Goal: Information Seeking & Learning: Learn about a topic

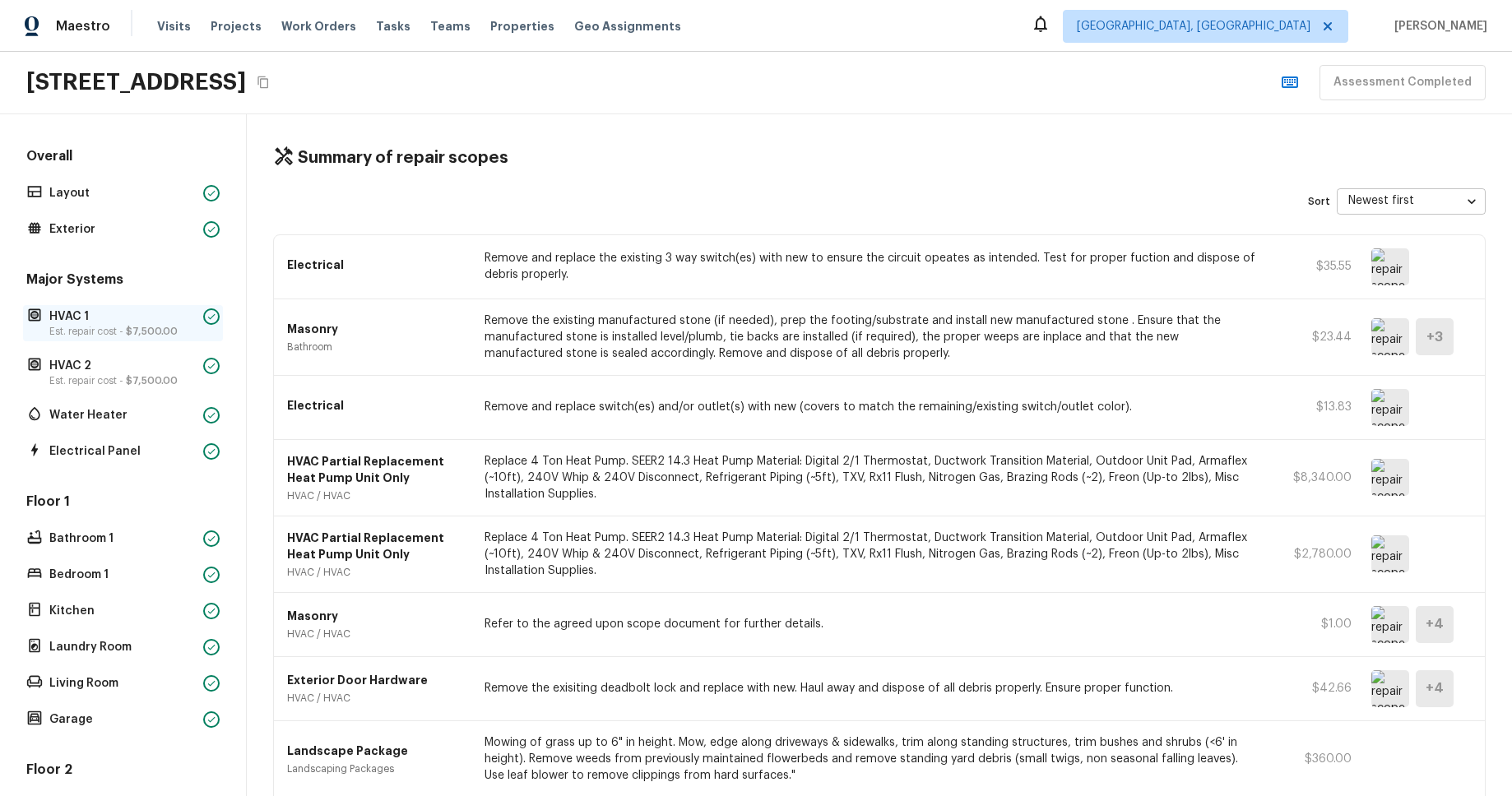
click at [130, 330] on span "$7,500.00" at bounding box center [152, 332] width 52 height 10
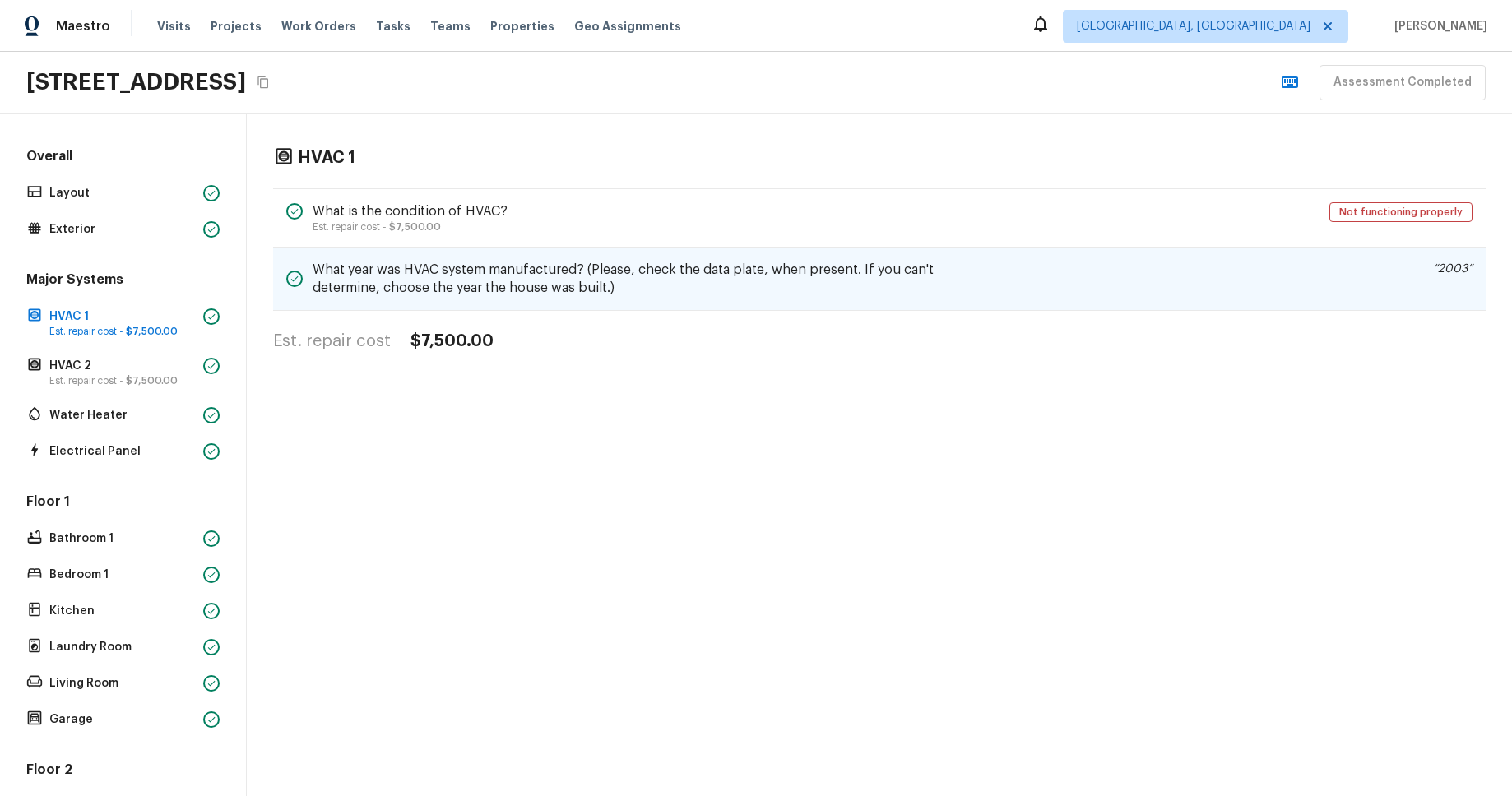
click at [743, 269] on h5 "What year was HVAC system manufactured? (Please, check the data plate, when pre…" at bounding box center [654, 279] width 685 height 37
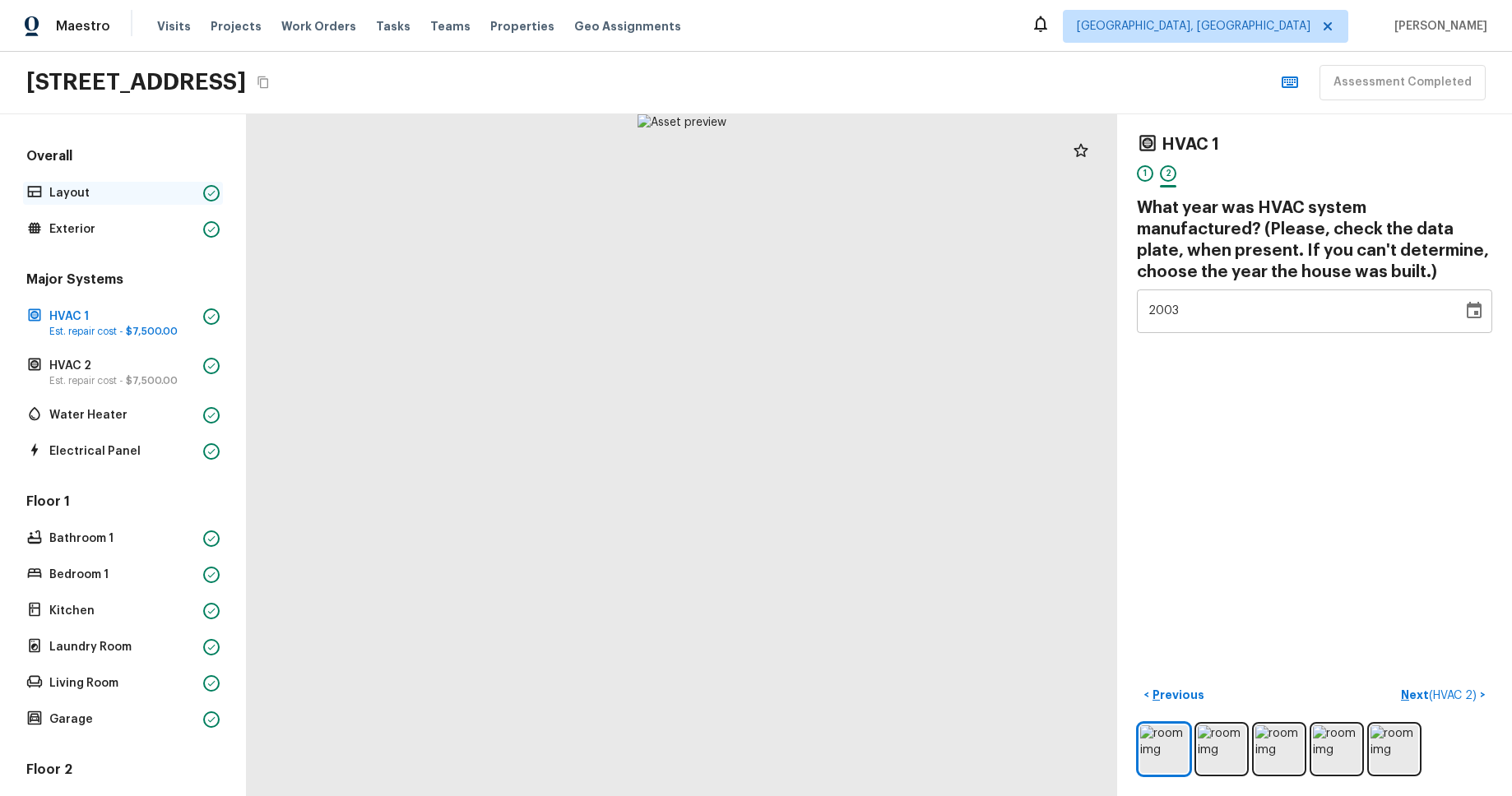
click at [108, 199] on p "Layout" at bounding box center [122, 193] width 147 height 16
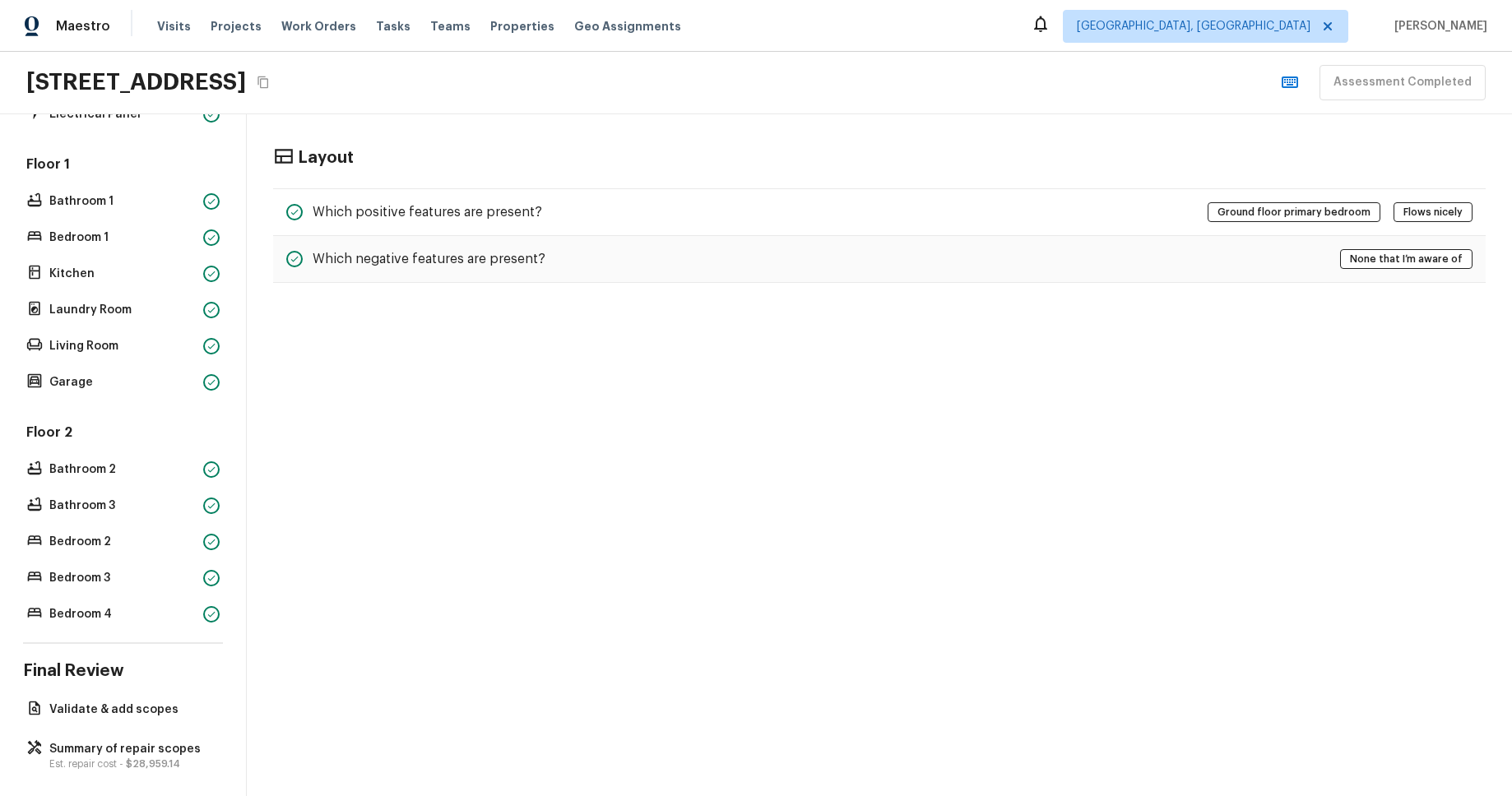
scroll to position [348, 0]
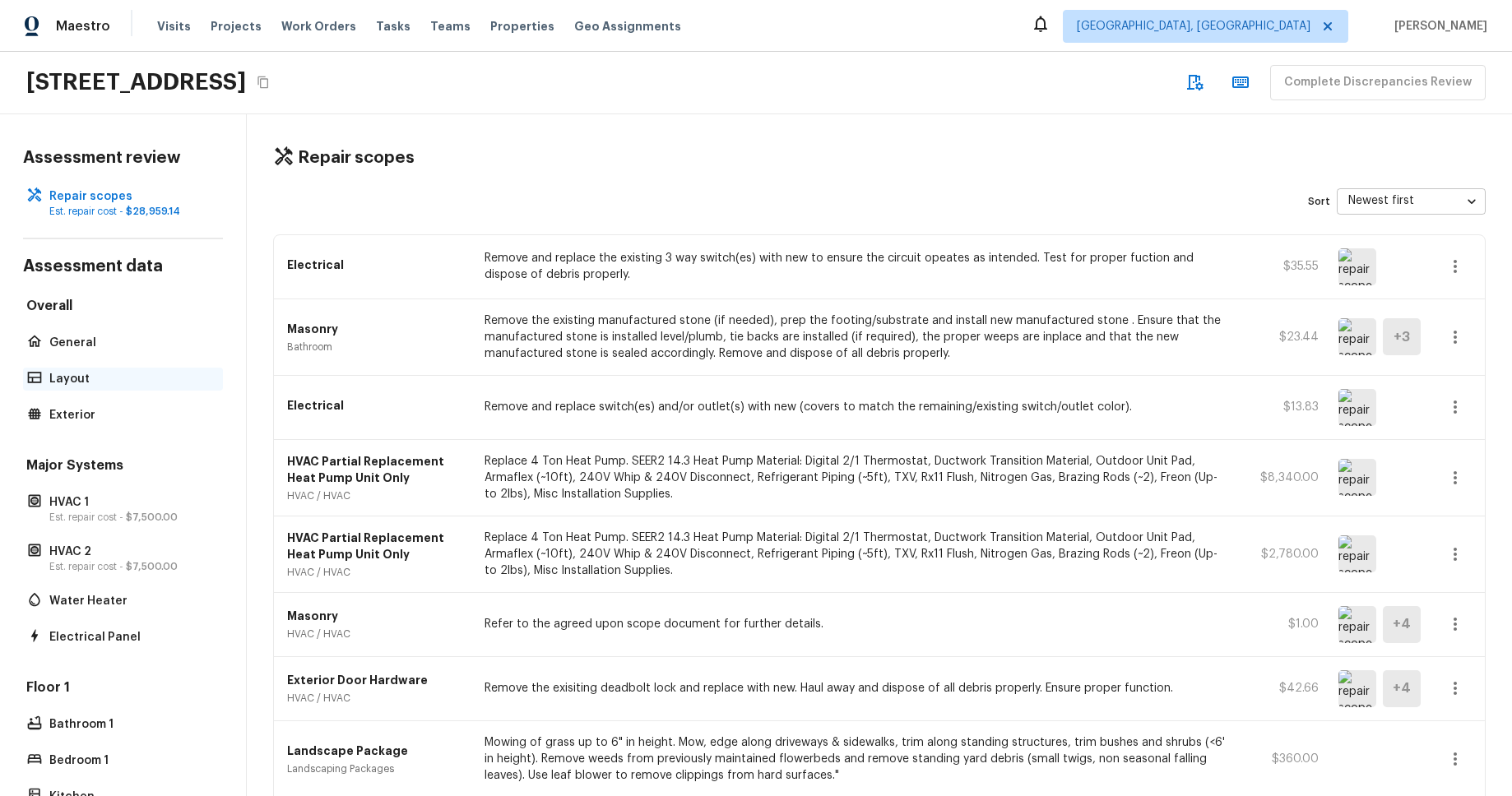
click at [99, 381] on p "Layout" at bounding box center [131, 379] width 164 height 16
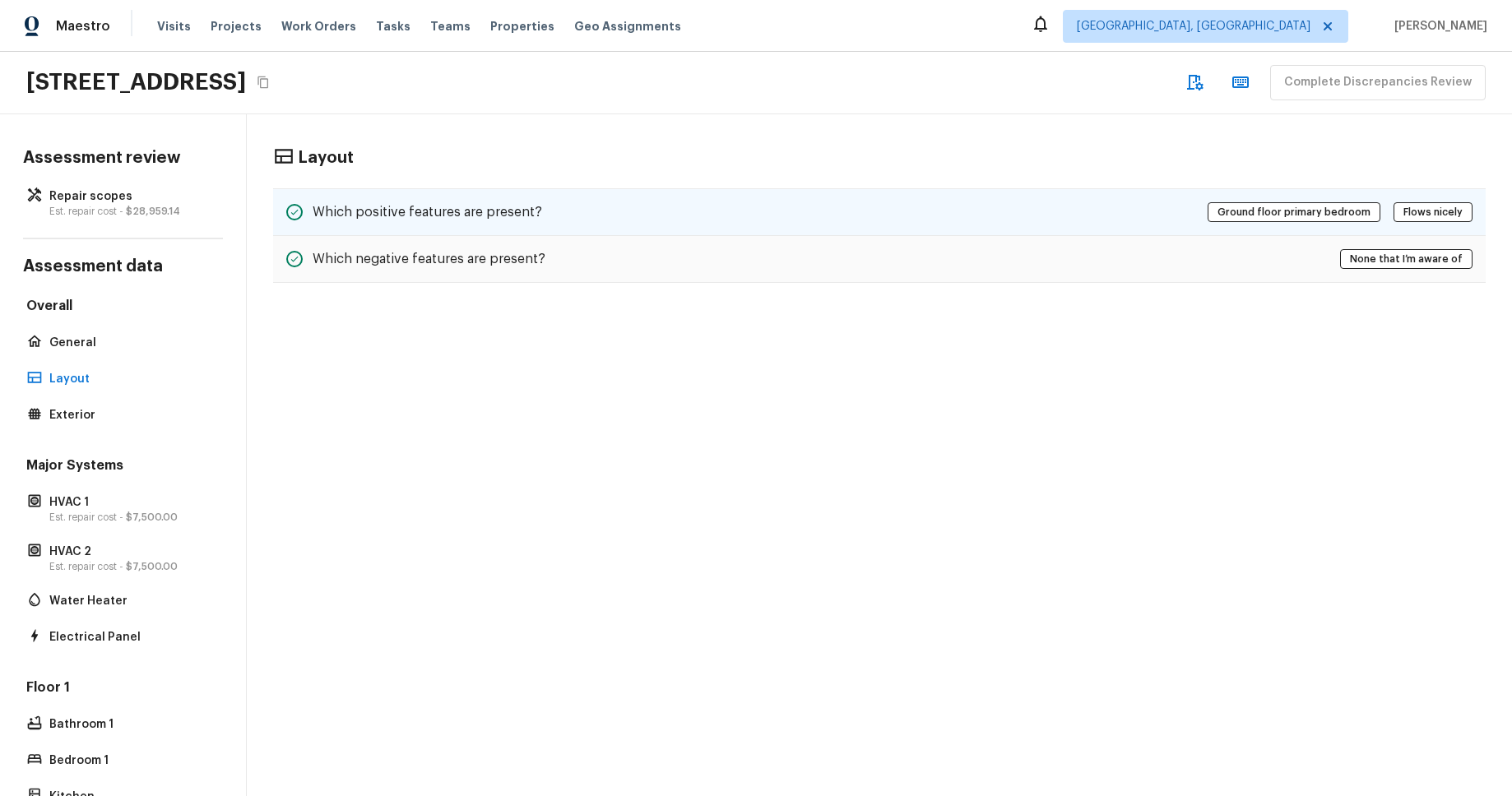
click at [678, 216] on div "Which positive features are present? Ground floor primary bedroom Flows nicely" at bounding box center [879, 213] width 1213 height 48
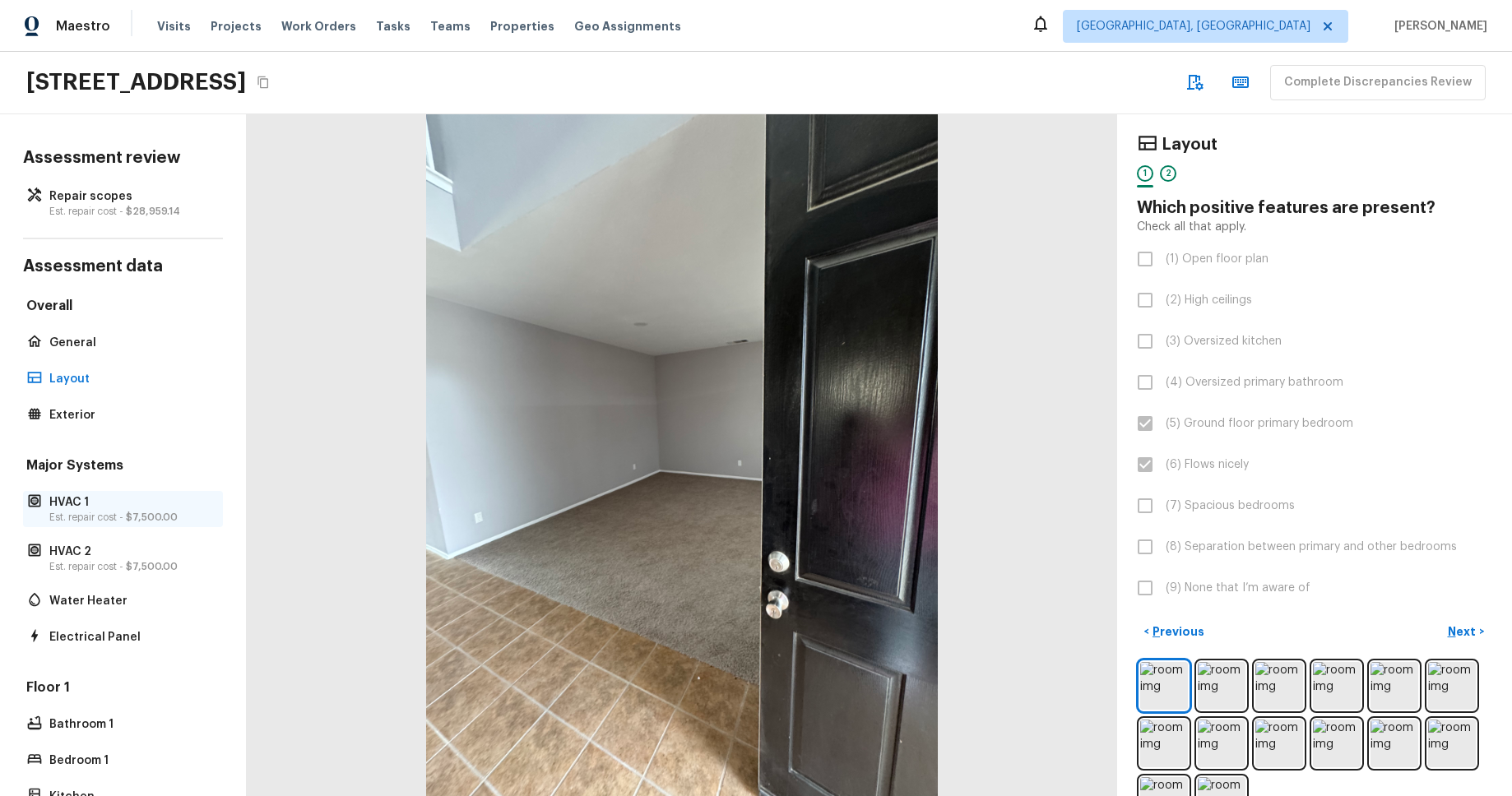
click at [177, 525] on div "HVAC 1 Est. repair cost - $7,500.00" at bounding box center [122, 510] width 199 height 37
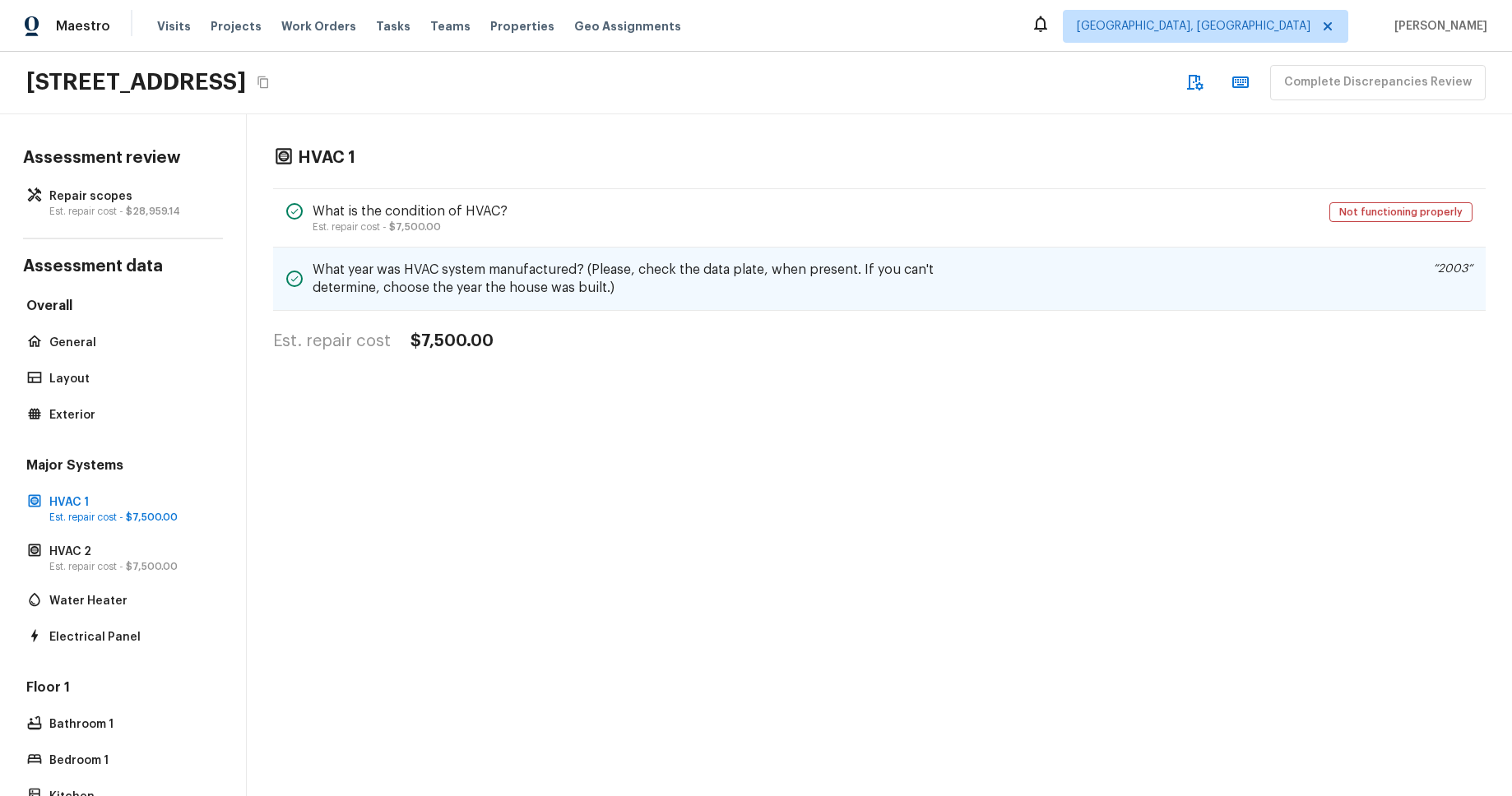
click at [661, 279] on h5 "What year was HVAC system manufactured? (Please, check the data plate, when pre…" at bounding box center [654, 279] width 685 height 37
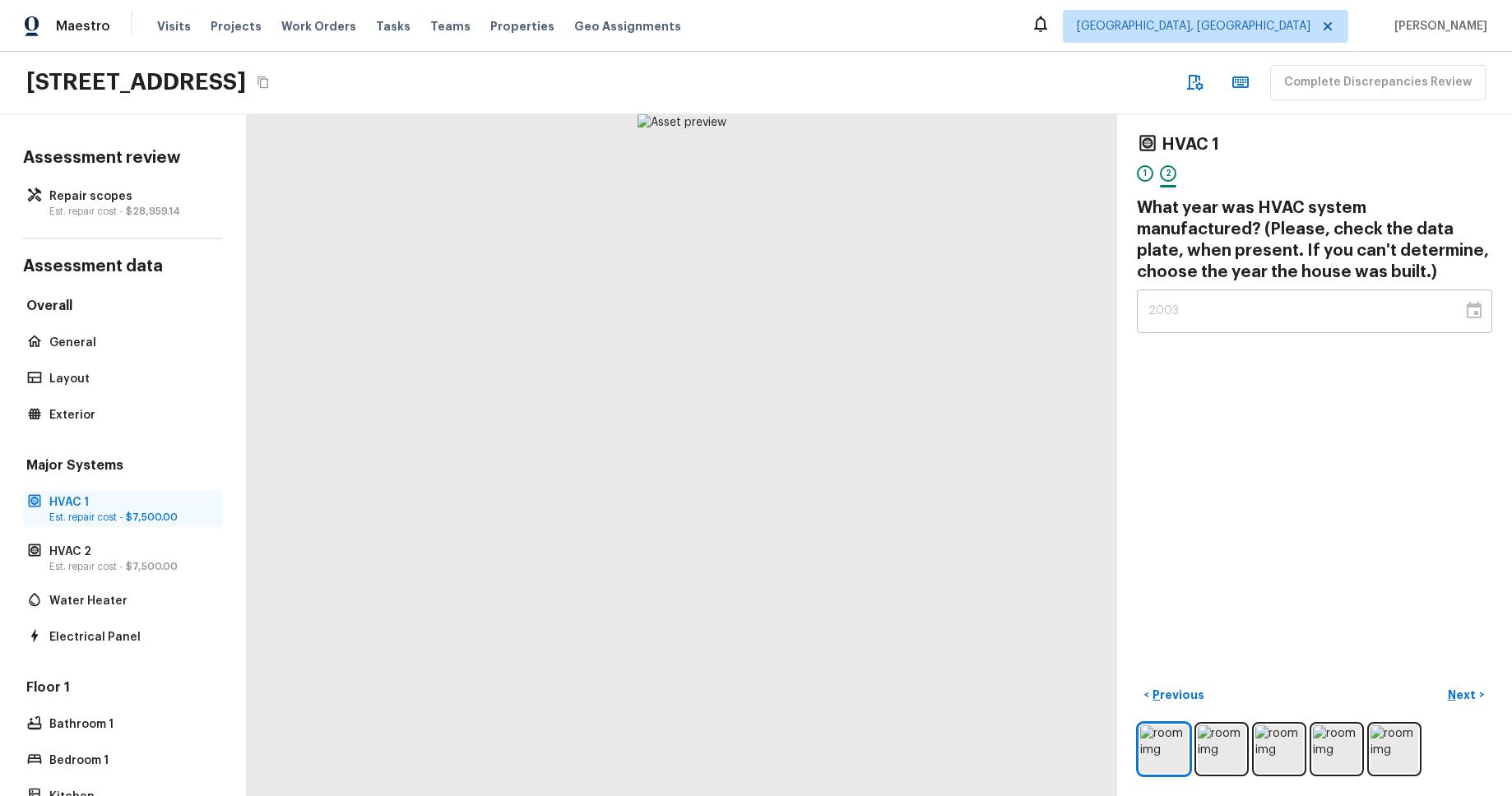
click at [97, 520] on p "Est. repair cost - $7,500.00" at bounding box center [131, 517] width 164 height 13
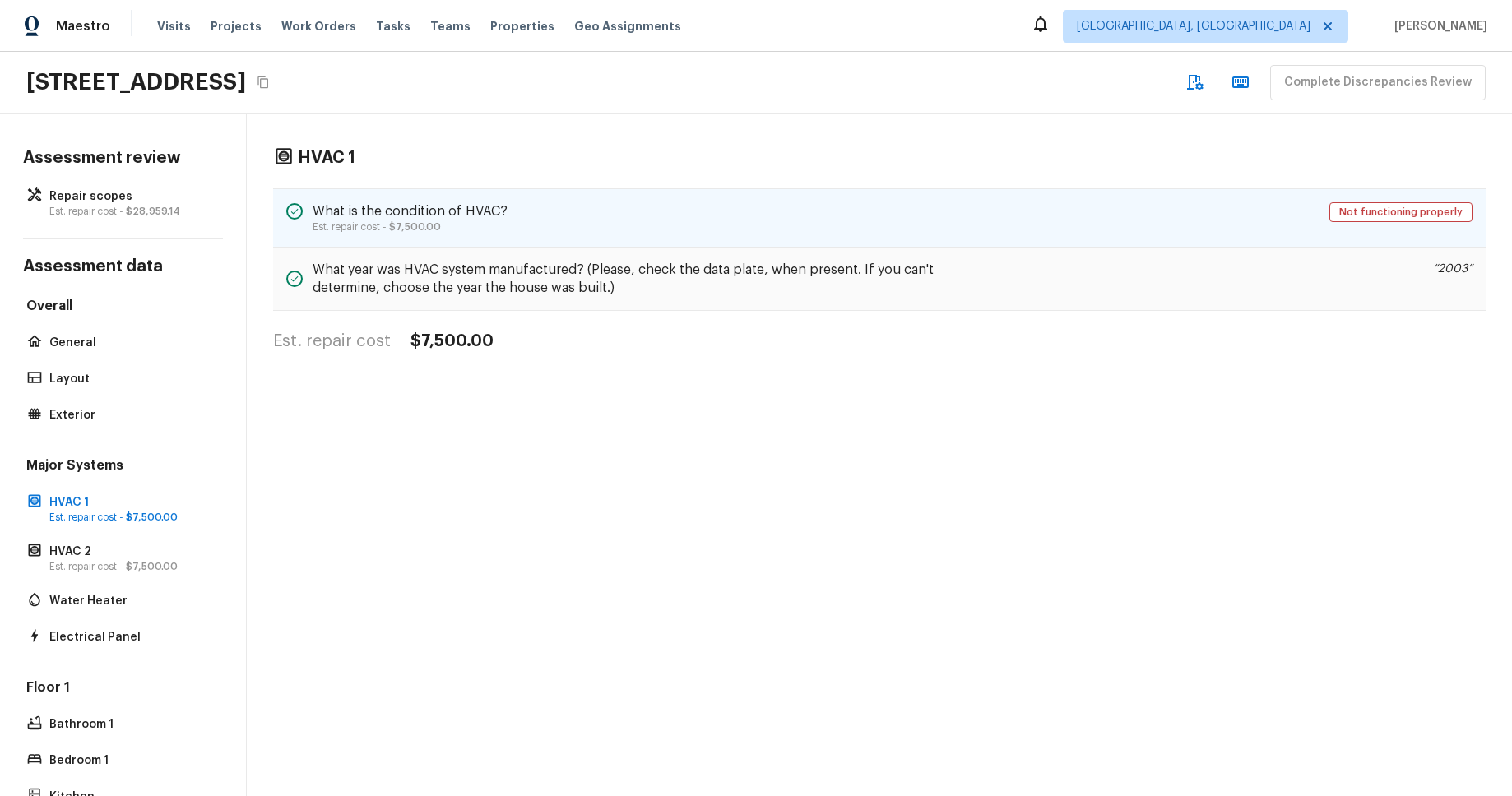
click at [806, 203] on div "What is the condition of HVAC? Est. repair cost - $7,500.00 Not functioning pro…" at bounding box center [879, 218] width 1213 height 59
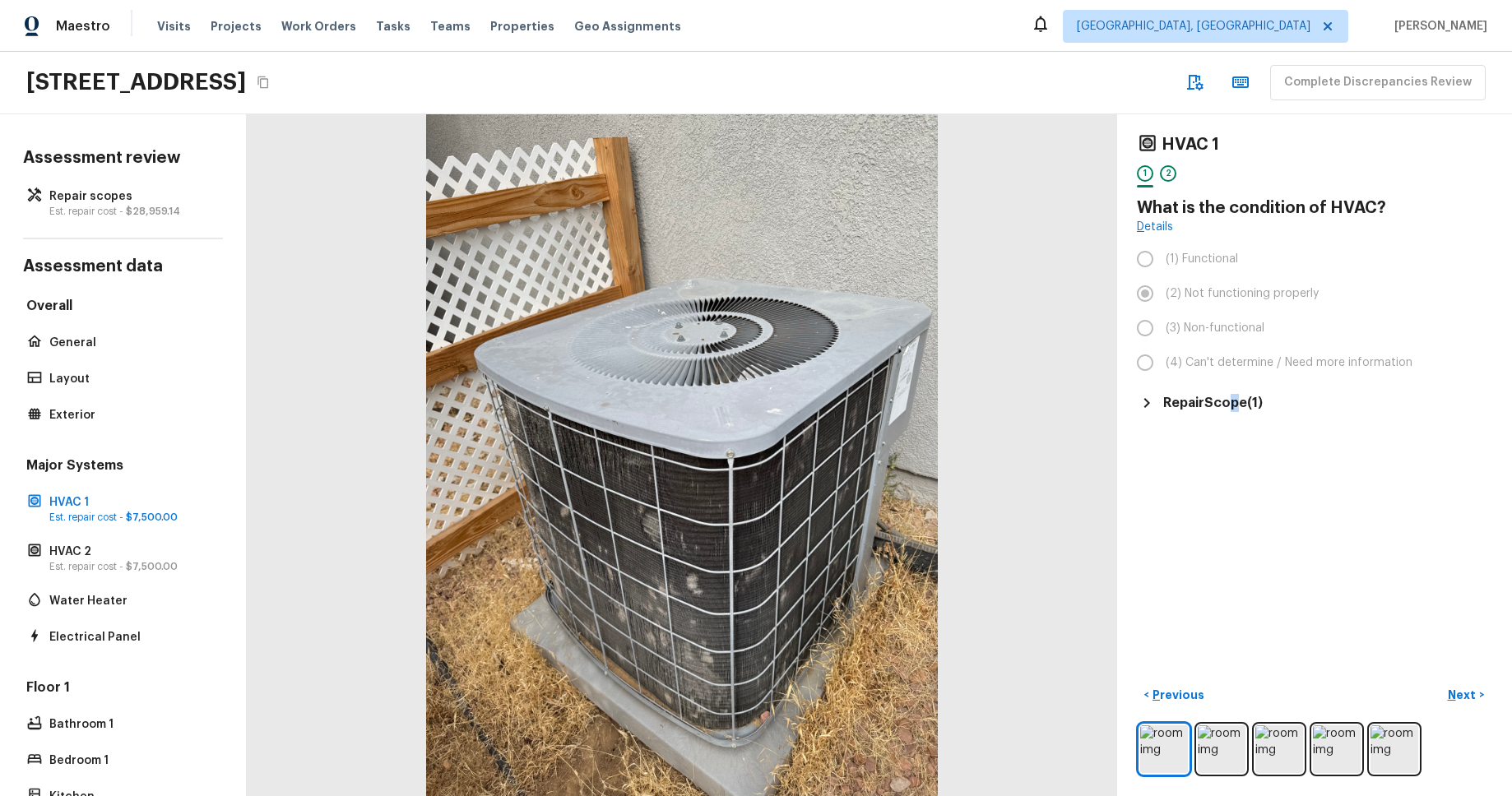
click at [1235, 402] on h5 "Repair Scope ( 1 )" at bounding box center [1212, 403] width 99 height 18
click at [1165, 226] on link "Details" at bounding box center [1155, 226] width 37 height 16
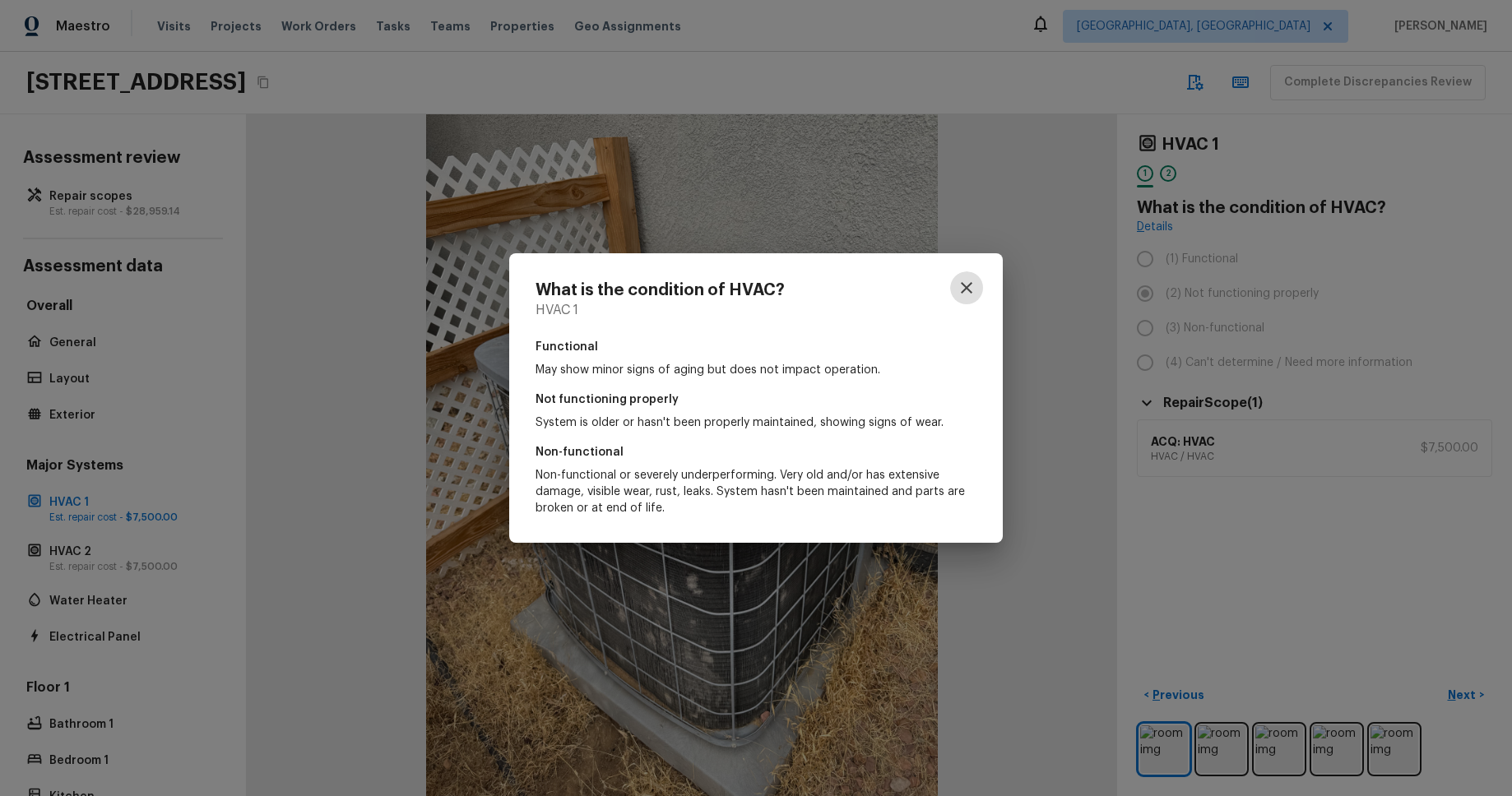
click at [966, 284] on icon "button" at bounding box center [967, 288] width 19 height 19
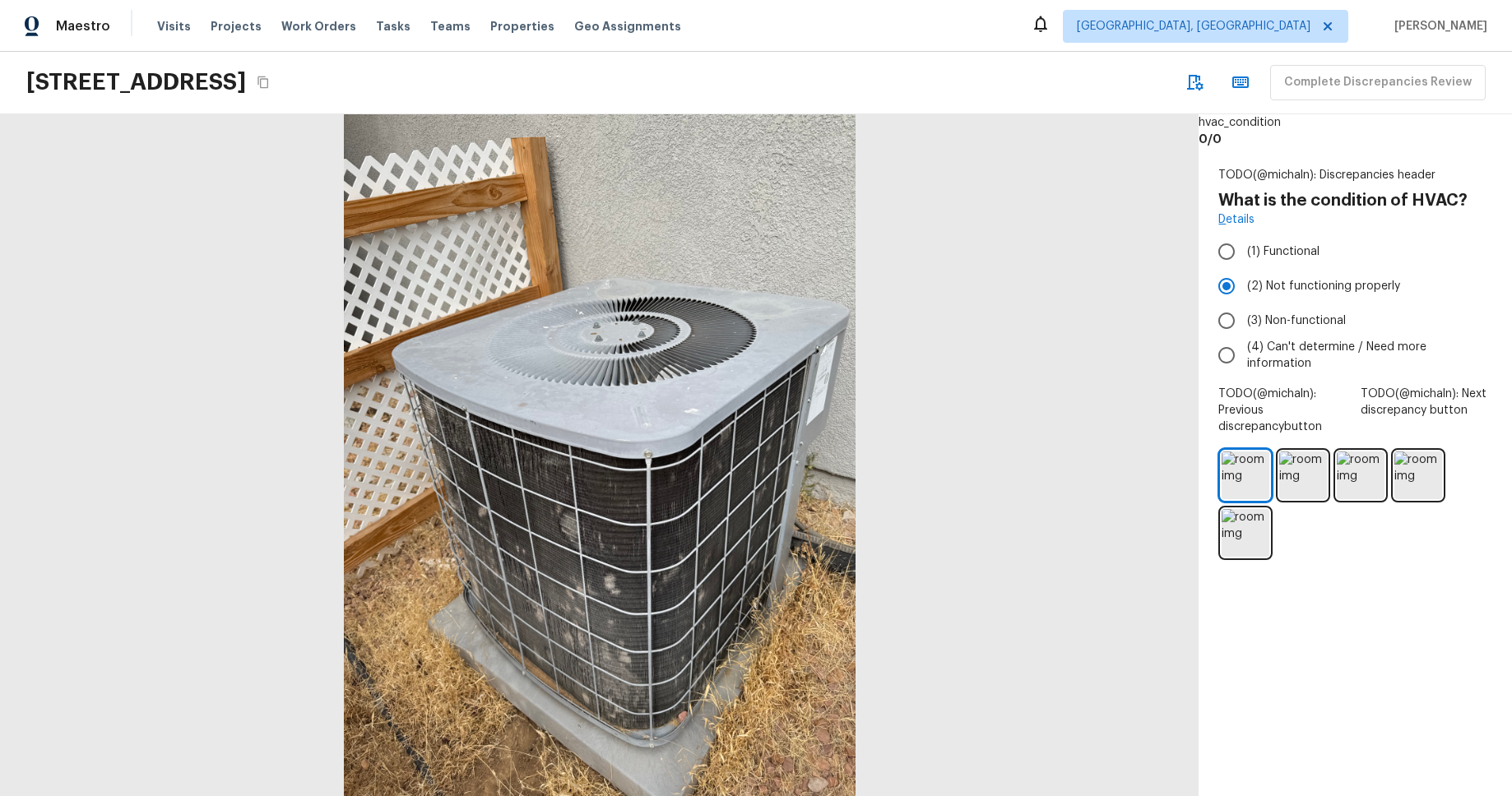
click at [960, 56] on div "4614 Still Meadow Ln, Lancaster, CA 93536 Complete Discrepancies Review" at bounding box center [756, 83] width 1512 height 63
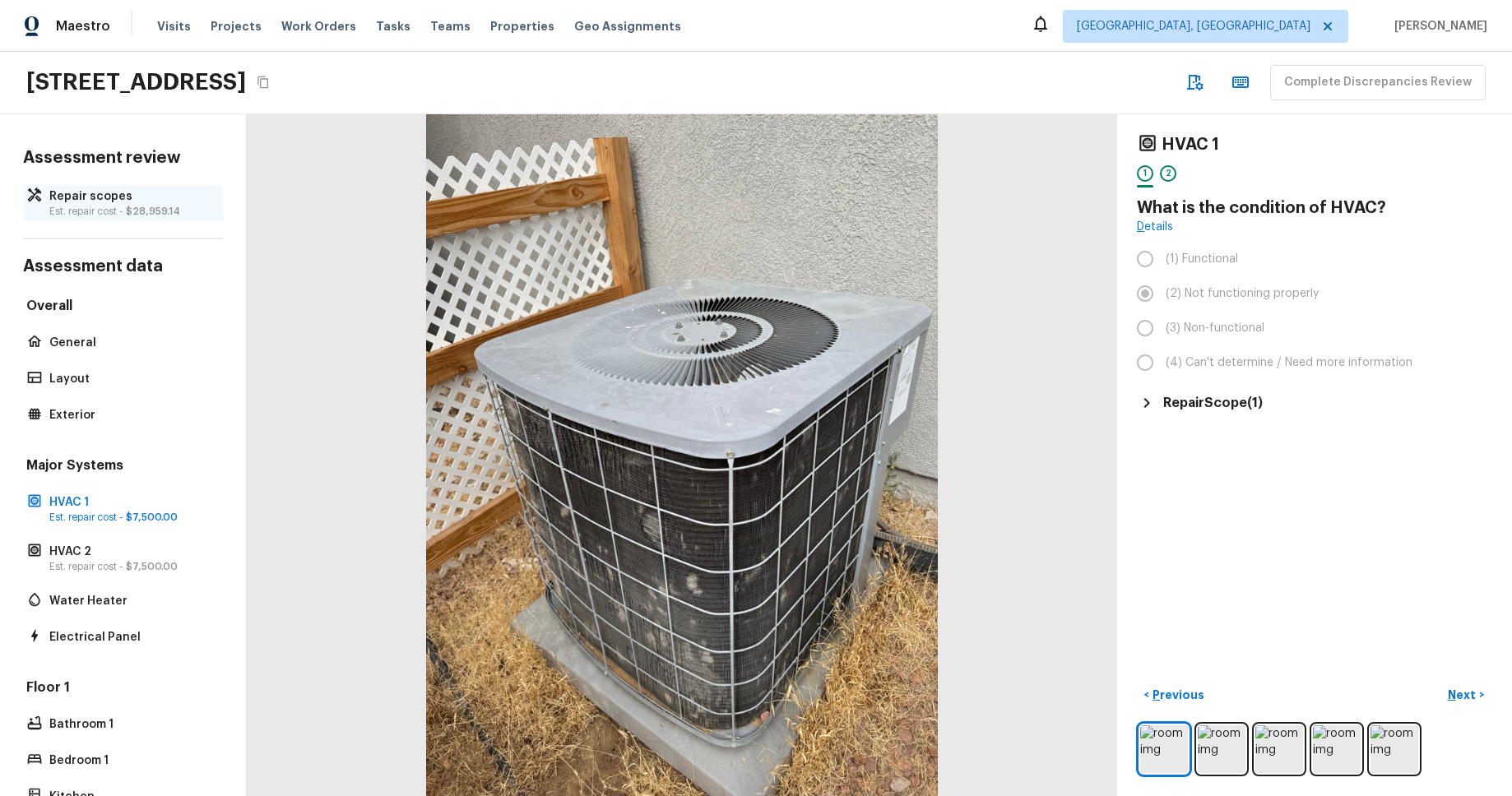
click at [153, 206] on span "$28,959.14" at bounding box center [153, 211] width 54 height 10
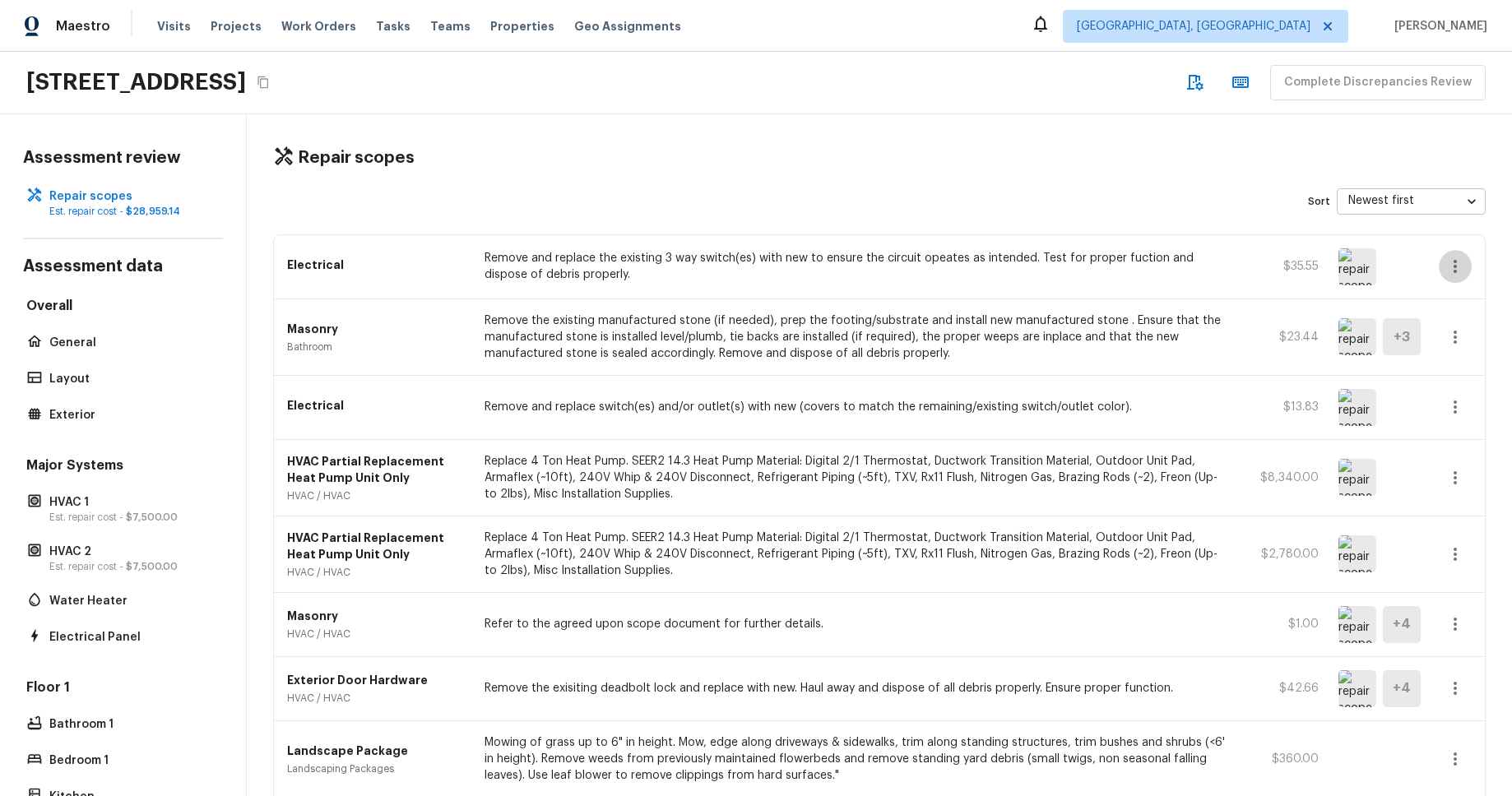
click at [1462, 267] on icon "button" at bounding box center [1455, 266] width 19 height 19
click at [1462, 267] on div at bounding box center [756, 398] width 1512 height 796
